Goal: Task Accomplishment & Management: Use online tool/utility

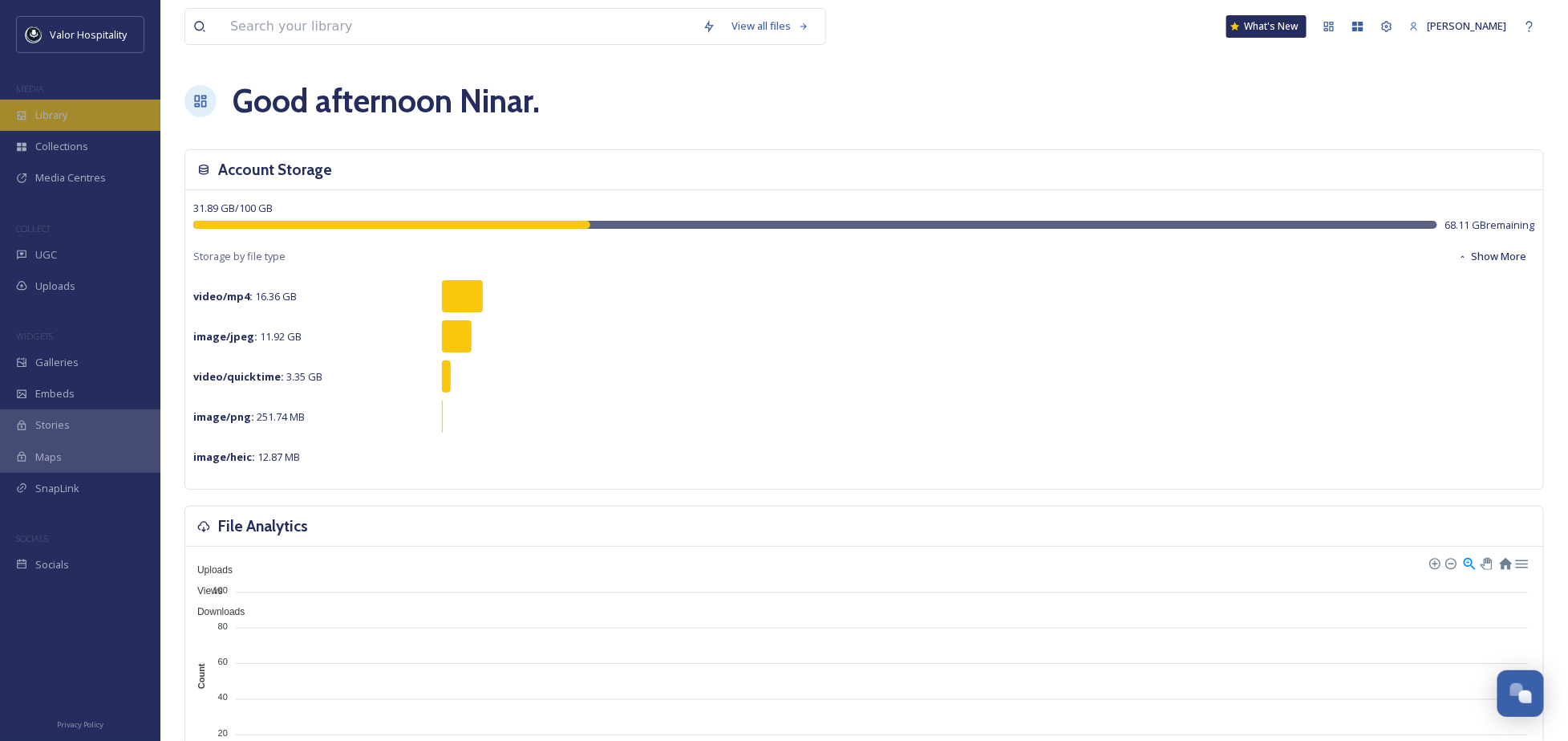
click at [47, 104] on div "Library" at bounding box center [80, 115] width 160 height 31
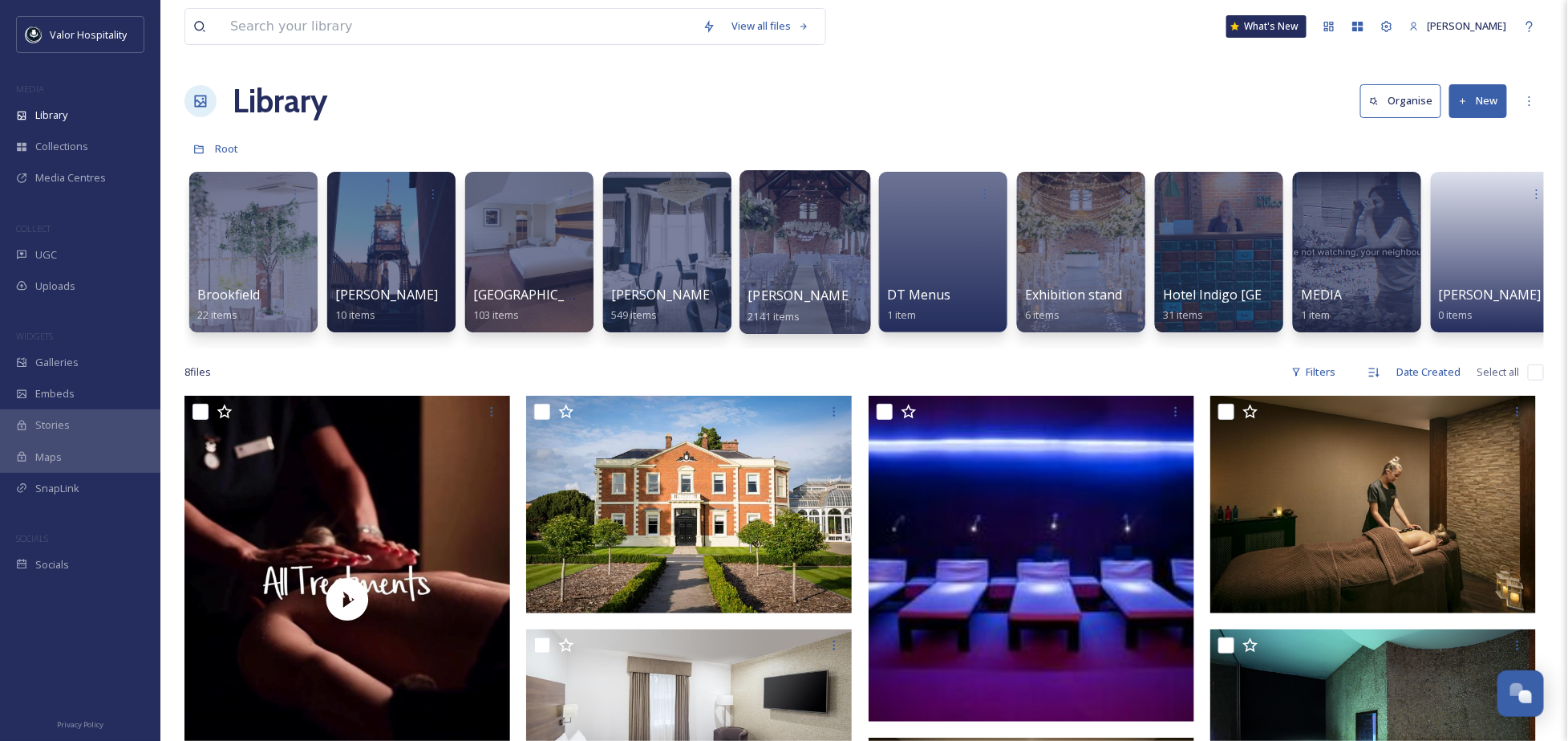
click at [807, 253] on div at bounding box center [804, 252] width 131 height 164
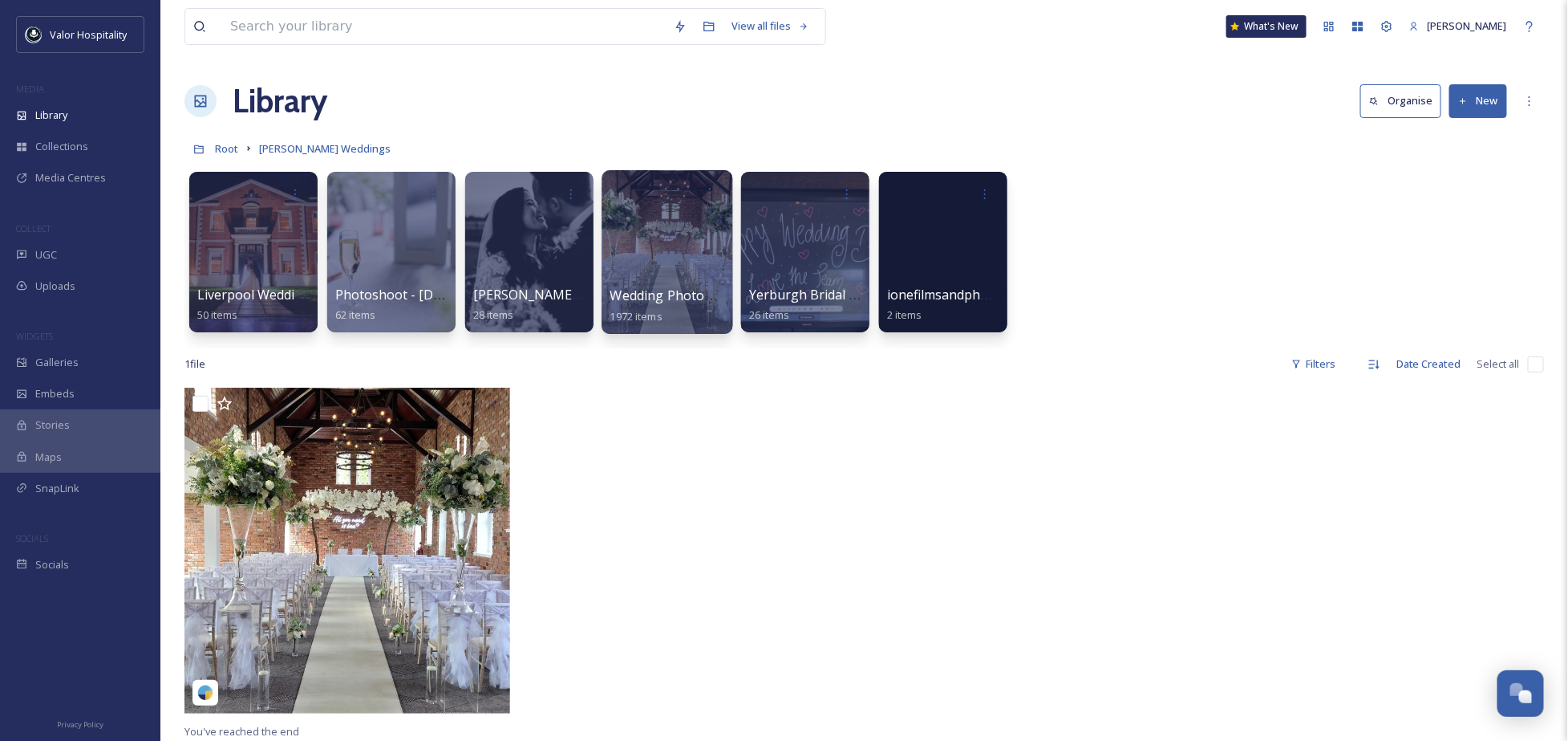
click at [624, 240] on div at bounding box center [666, 252] width 131 height 164
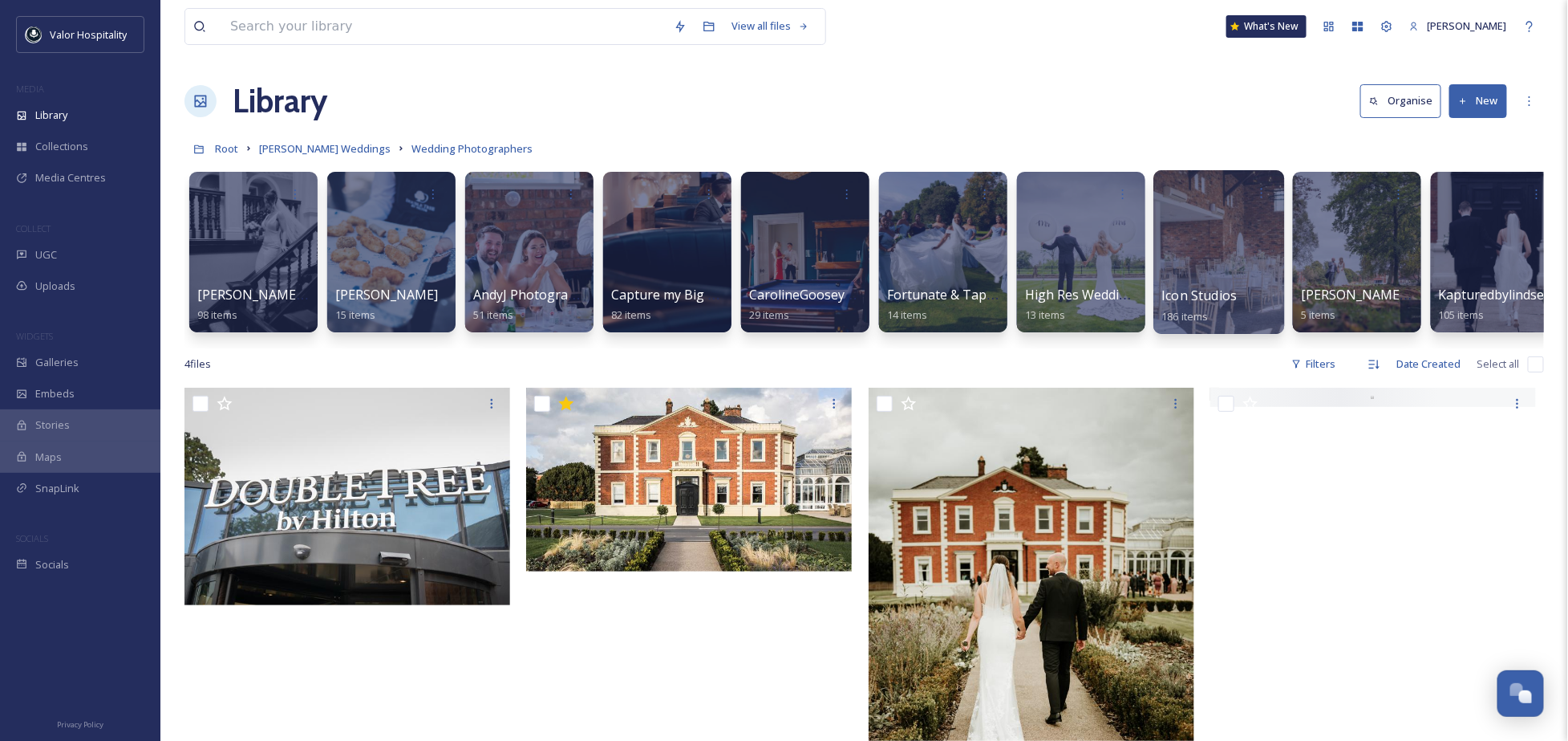
click at [1207, 219] on div at bounding box center [1218, 252] width 131 height 164
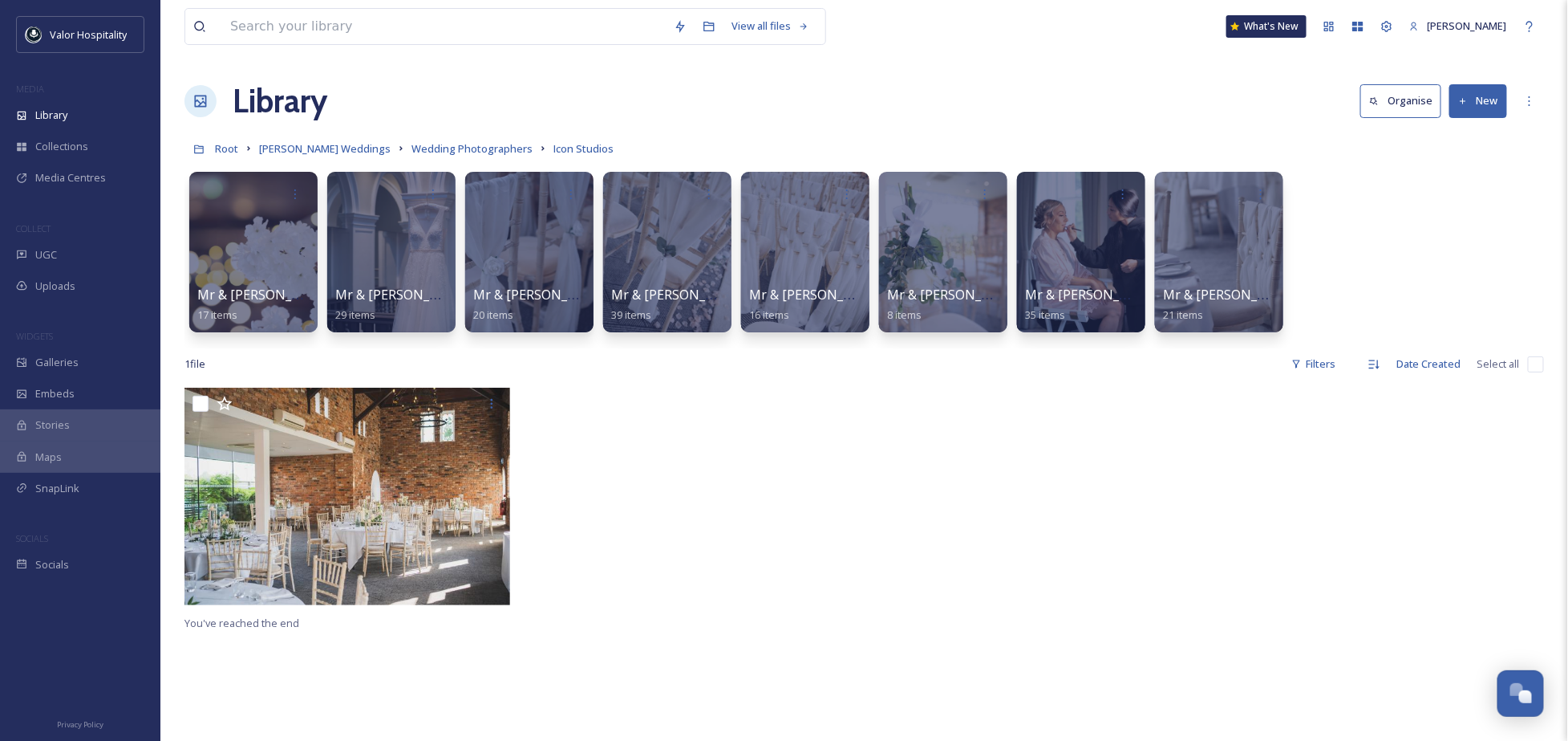
click at [692, 532] on div at bounding box center [693, 501] width 334 height 225
click at [1482, 104] on button "New" at bounding box center [1478, 100] width 58 height 33
click at [1463, 136] on span "File Upload" at bounding box center [1470, 138] width 53 height 15
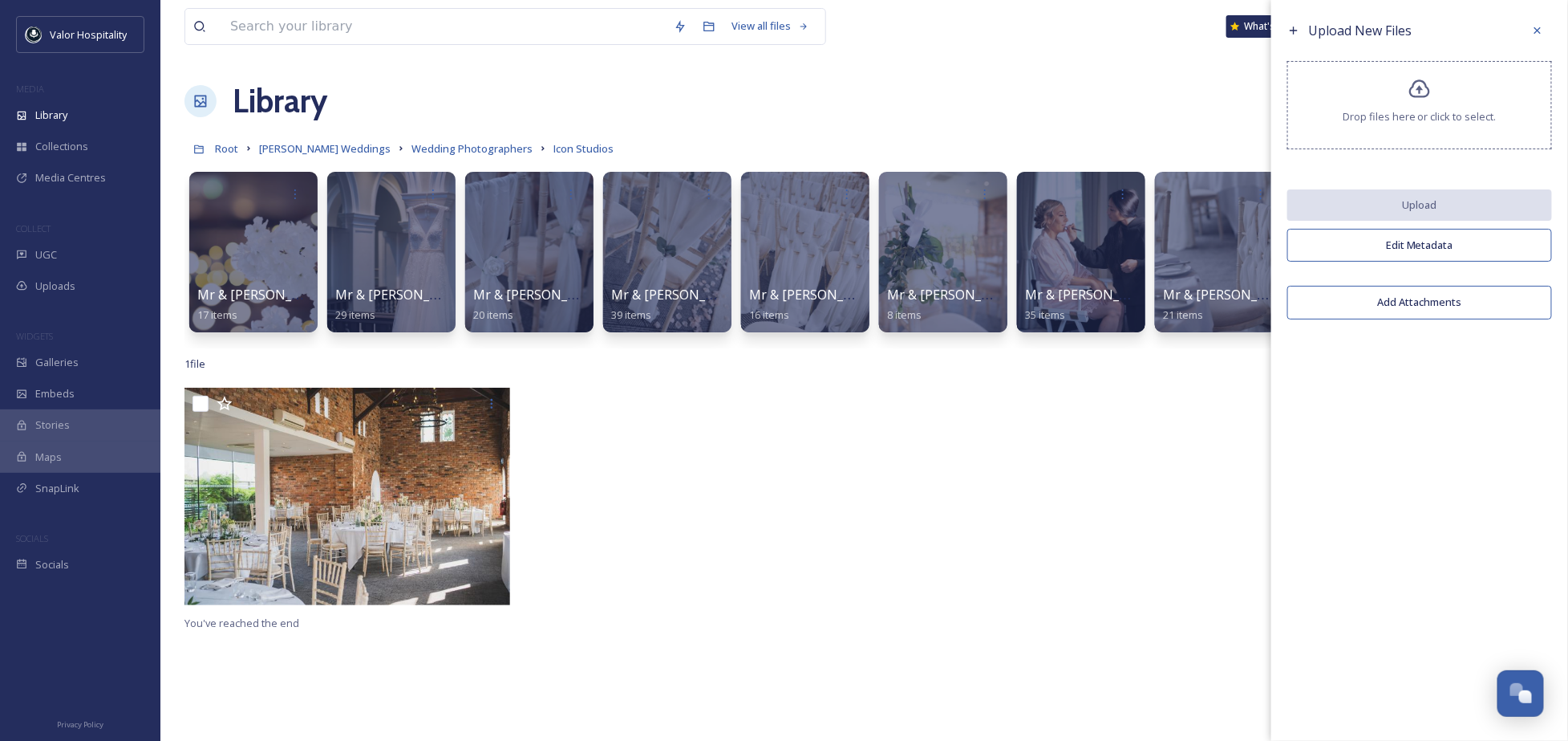
click at [1388, 113] on span "Drop files here or click to select." at bounding box center [1419, 116] width 154 height 15
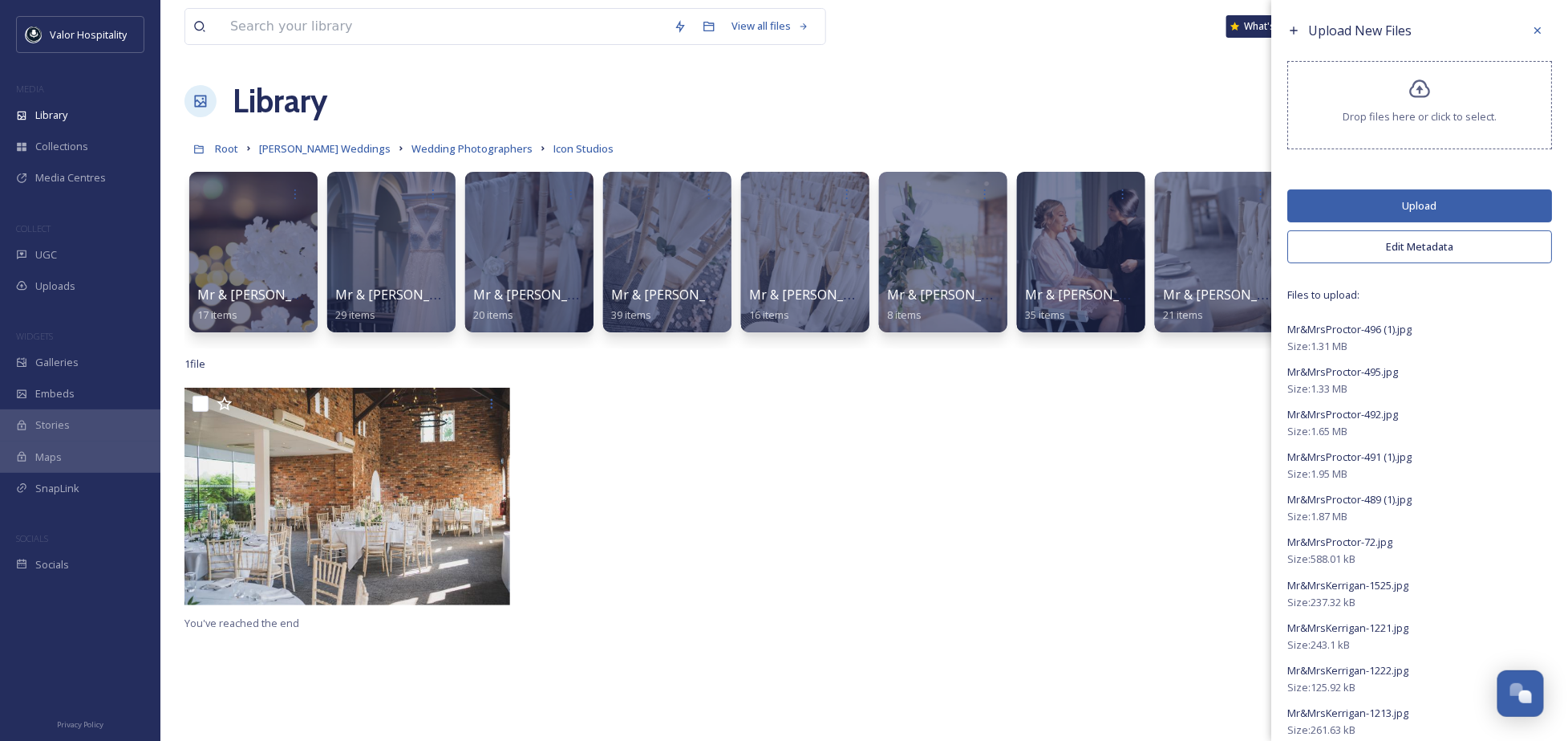
click at [1452, 203] on button "Upload" at bounding box center [1419, 205] width 265 height 33
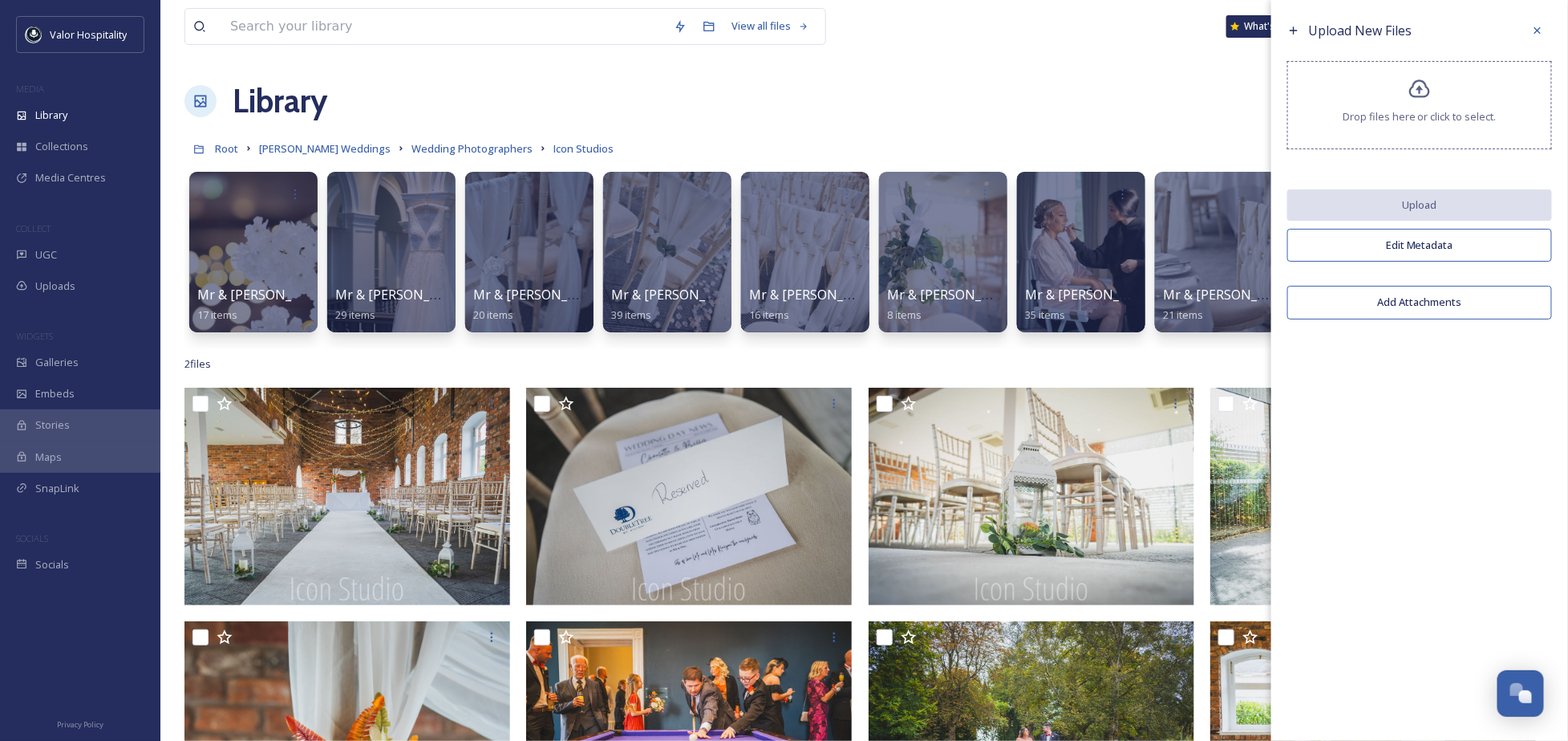
click at [973, 45] on div "View all files What's New Ninar Elkak" at bounding box center [864, 26] width 1360 height 53
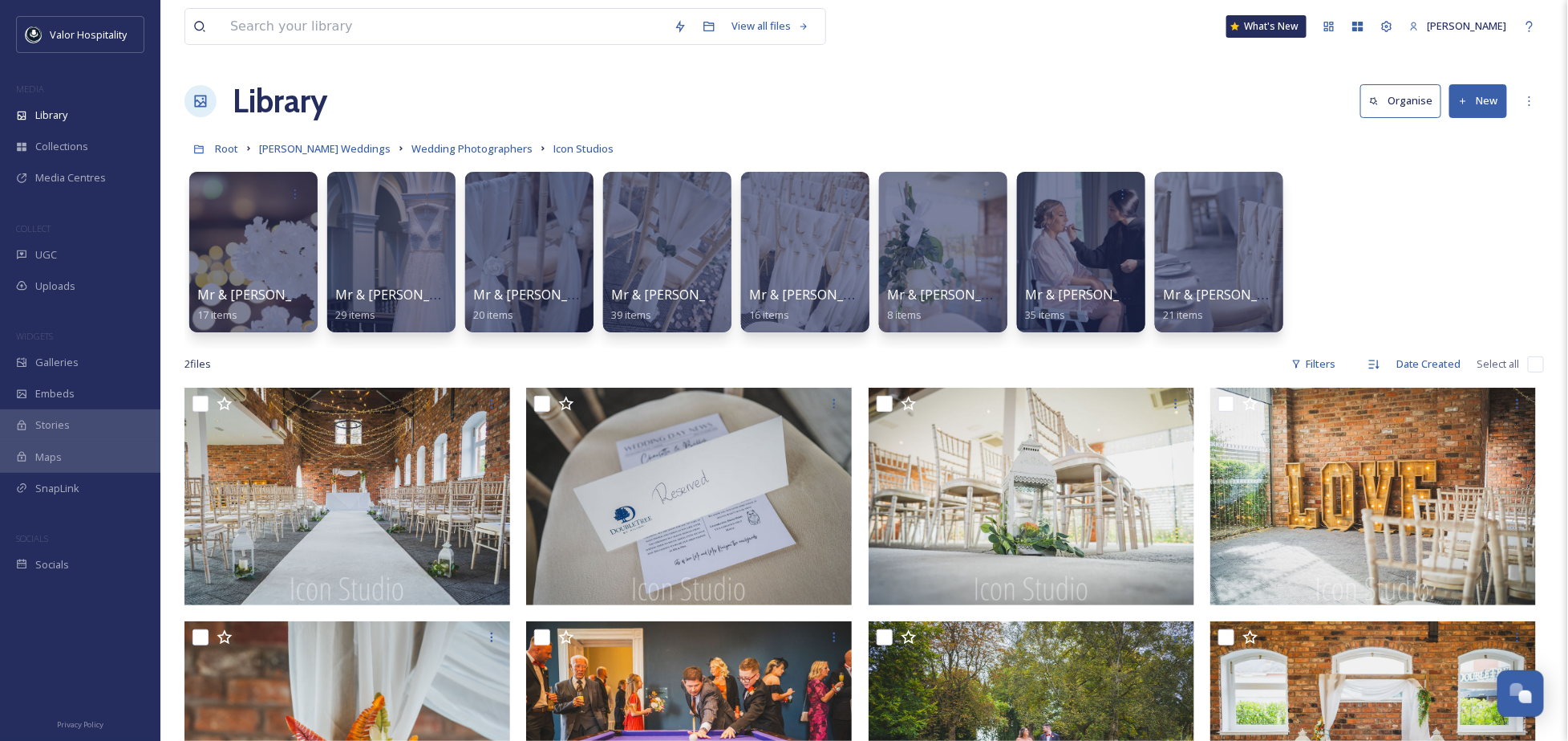
click at [973, 45] on div "View all files What's New Ninar Elkak" at bounding box center [864, 26] width 1360 height 53
